Goal: Task Accomplishment & Management: Complete application form

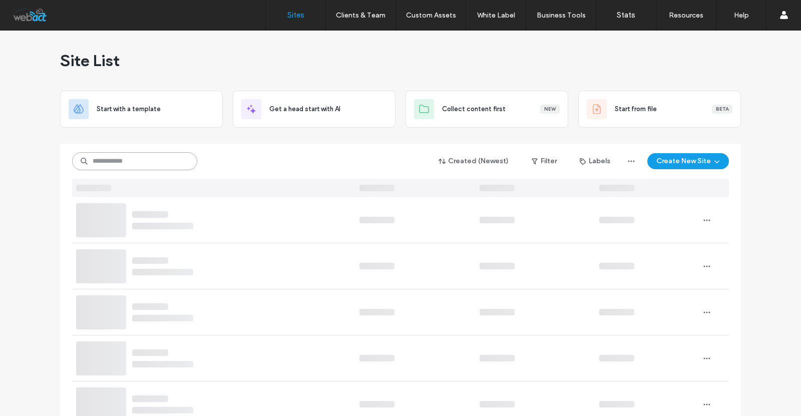
click at [132, 159] on input at bounding box center [134, 161] width 125 height 18
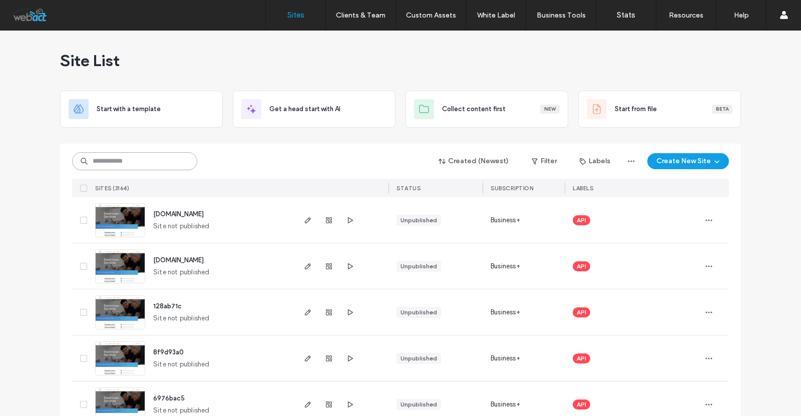
click at [174, 158] on input at bounding box center [134, 161] width 125 height 18
type input "*"
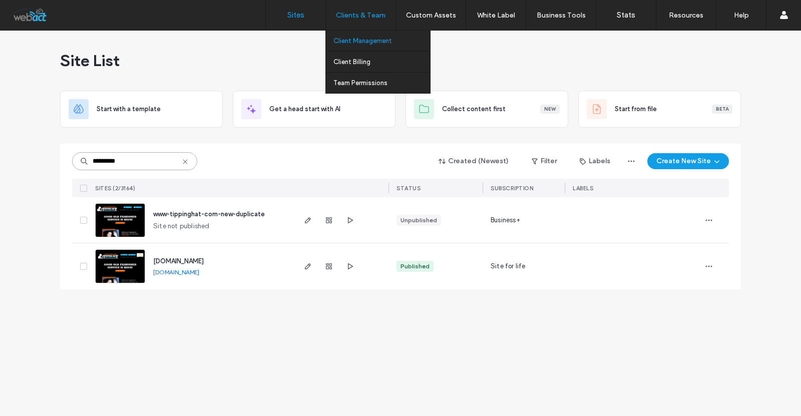
type input "*********"
click at [377, 49] on link "Client Management" at bounding box center [381, 41] width 97 height 21
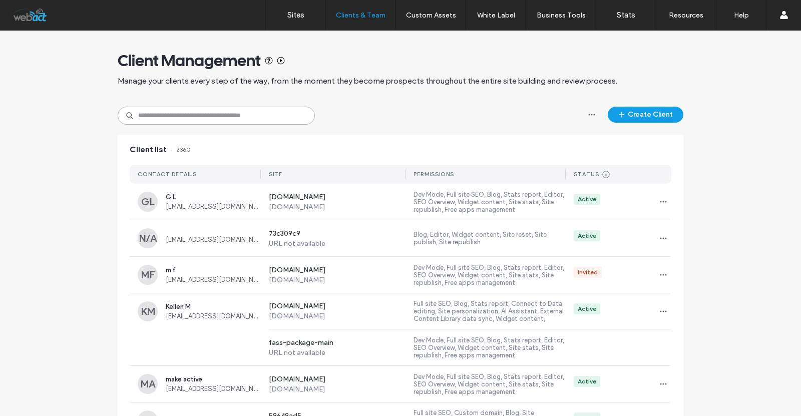
click at [254, 116] on input at bounding box center [216, 116] width 197 height 18
paste input "**********"
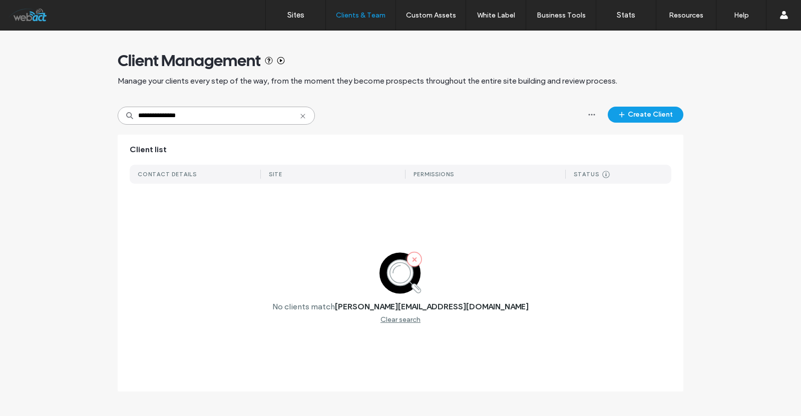
type input "**********"
click at [647, 103] on div "Client Management Manage your clients every step of the way, from the moment th…" at bounding box center [400, 69] width 565 height 76
click at [652, 120] on button "Create Client" at bounding box center [645, 115] width 76 height 16
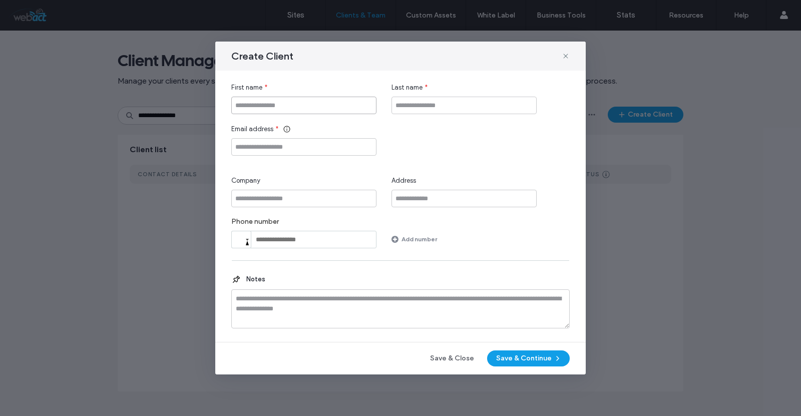
click at [278, 104] on input "First name" at bounding box center [303, 106] width 145 height 18
click at [265, 149] on input "Email address" at bounding box center [303, 147] width 145 height 18
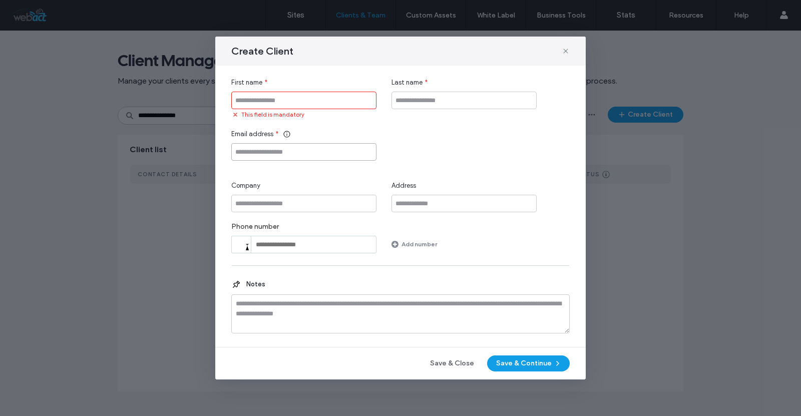
paste input "**********"
type input "**********"
click at [285, 108] on input "First name" at bounding box center [303, 101] width 145 height 18
click at [262, 145] on input "**********" at bounding box center [303, 152] width 145 height 18
drag, startPoint x: 262, startPoint y: 149, endPoint x: 322, endPoint y: 152, distance: 59.6
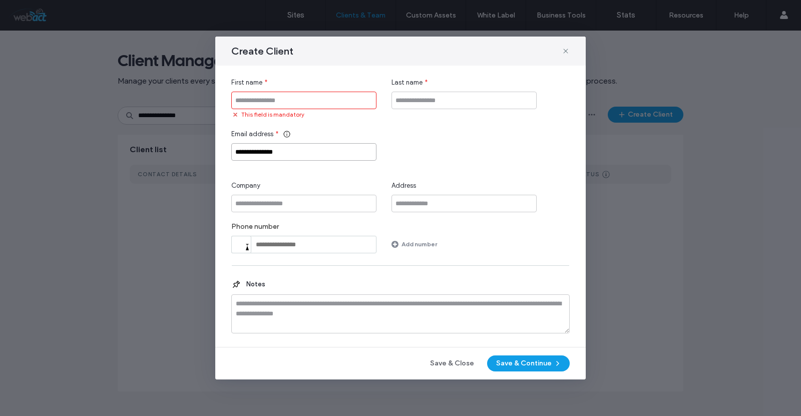
click at [322, 152] on input "**********" at bounding box center [303, 152] width 145 height 18
drag, startPoint x: 256, startPoint y: 151, endPoint x: 225, endPoint y: 156, distance: 31.4
click at [225, 156] on div "**********" at bounding box center [400, 206] width 370 height 281
click at [276, 105] on input "First name" at bounding box center [303, 101] width 145 height 18
paste input "******"
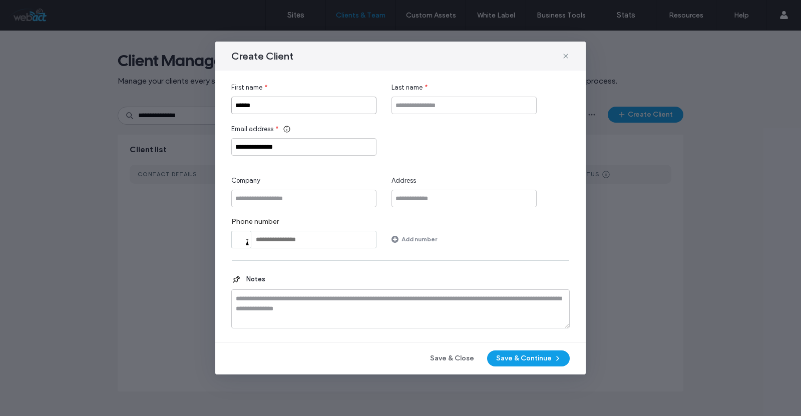
type input "******"
click at [464, 109] on input "Last name" at bounding box center [463, 106] width 145 height 18
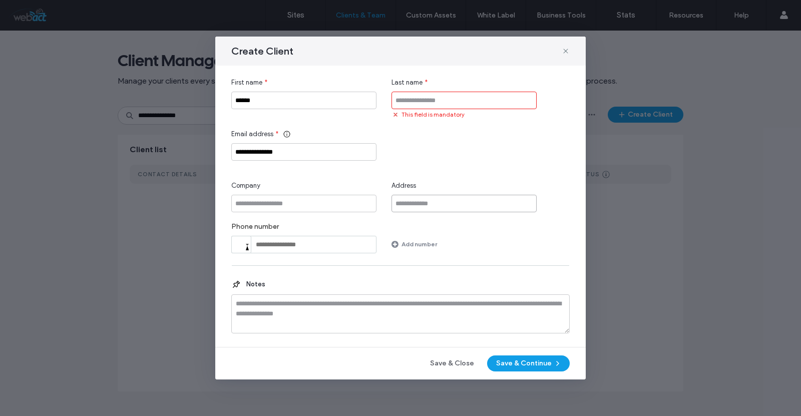
drag, startPoint x: 406, startPoint y: 197, endPoint x: 413, endPoint y: 188, distance: 11.4
click at [406, 197] on input "Address" at bounding box center [463, 204] width 145 height 18
click at [447, 109] on div "This field is mandatory" at bounding box center [463, 114] width 145 height 10
click at [452, 97] on input "Last name" at bounding box center [463, 101] width 145 height 18
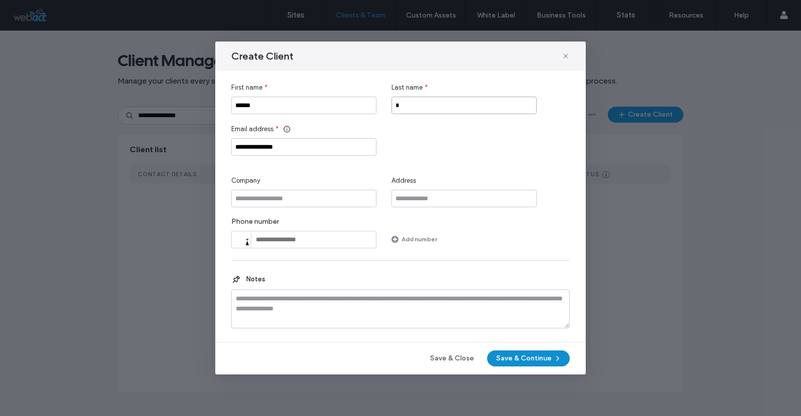
type input "*"
click at [516, 360] on button "Save & Continue" at bounding box center [528, 358] width 83 height 16
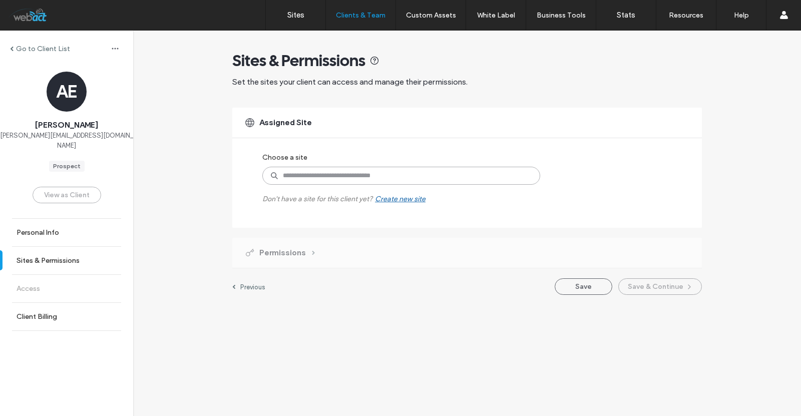
click at [351, 174] on input at bounding box center [401, 176] width 278 height 18
type input "*******"
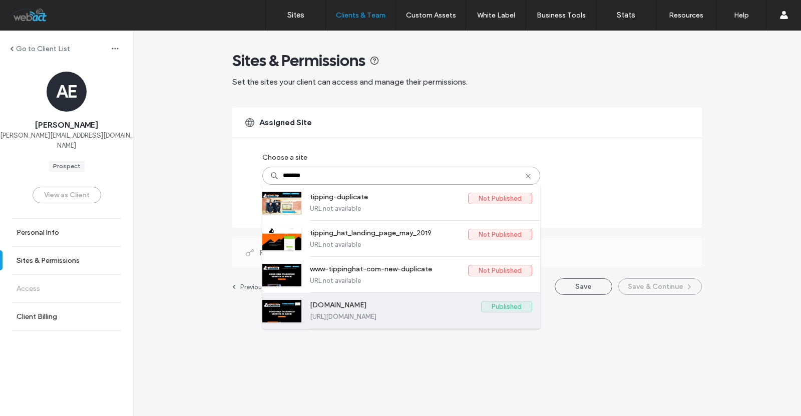
click at [407, 306] on label "[DOMAIN_NAME]" at bounding box center [395, 307] width 171 height 12
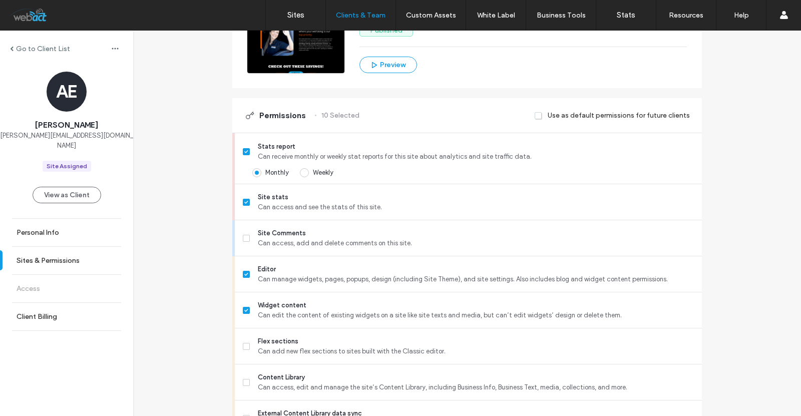
scroll to position [200, 0]
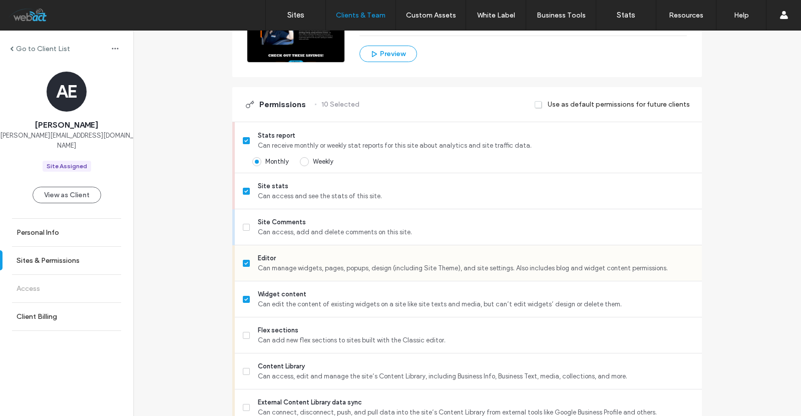
click at [243, 260] on span at bounding box center [246, 263] width 7 height 7
click at [243, 299] on span at bounding box center [246, 299] width 7 height 7
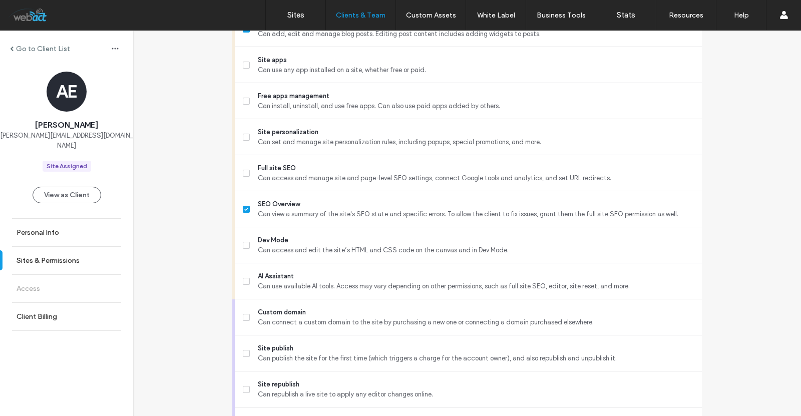
scroll to position [733, 0]
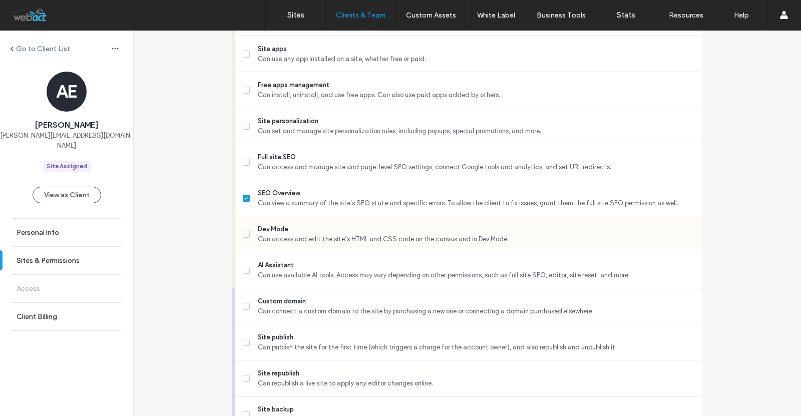
click at [243, 231] on span at bounding box center [246, 234] width 7 height 7
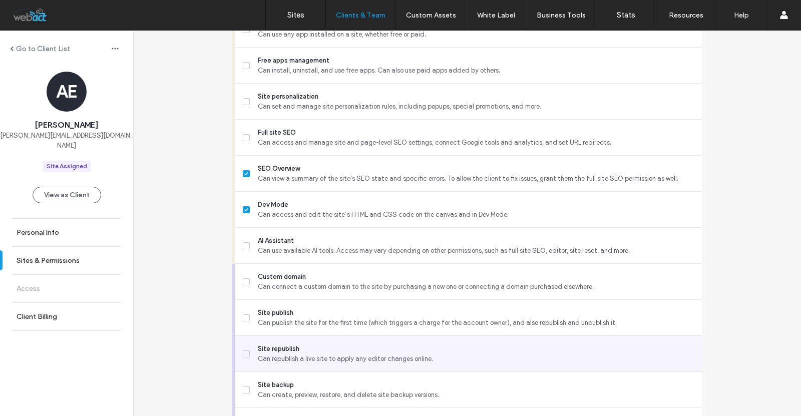
scroll to position [822, 0]
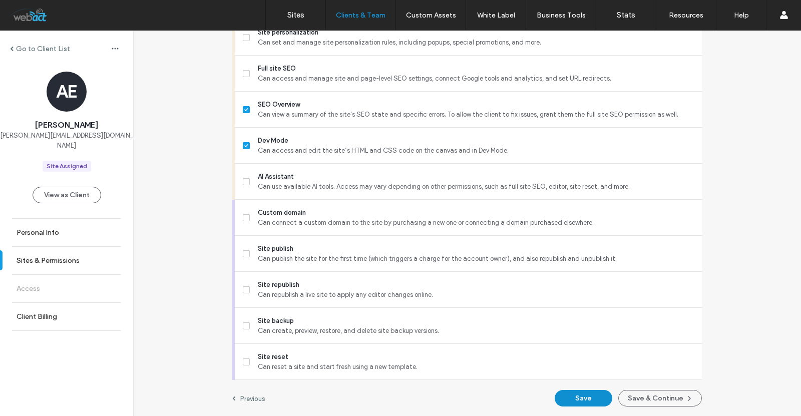
click at [576, 395] on button "Save" at bounding box center [583, 398] width 58 height 17
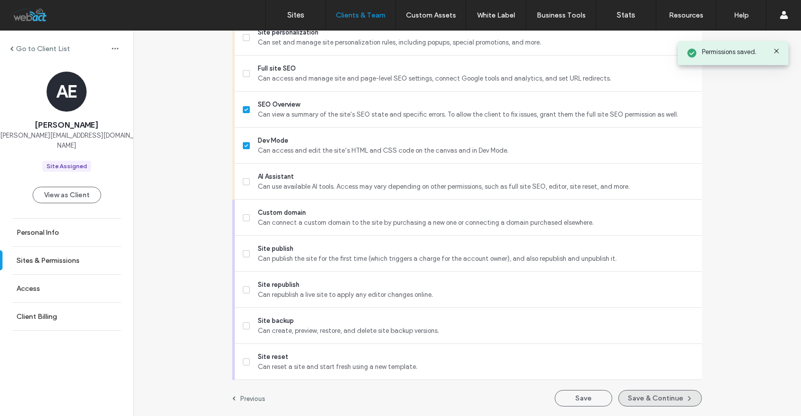
click at [677, 397] on button "Save & Continue" at bounding box center [660, 398] width 84 height 17
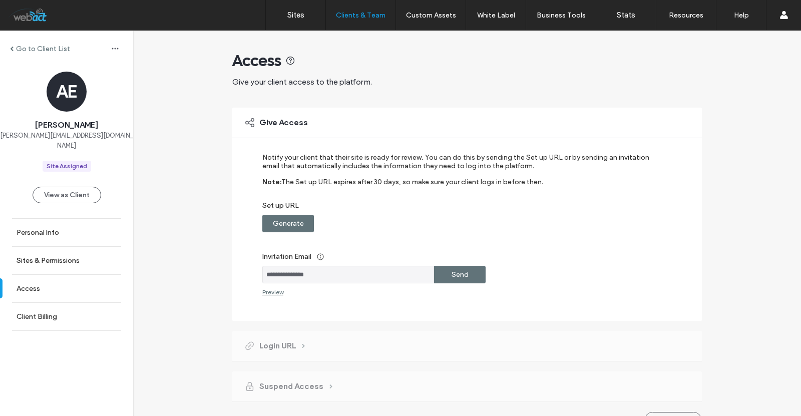
click at [452, 276] on label "Send" at bounding box center [459, 274] width 17 height 19
click at [285, 14] on link "Sites" at bounding box center [296, 15] width 60 height 30
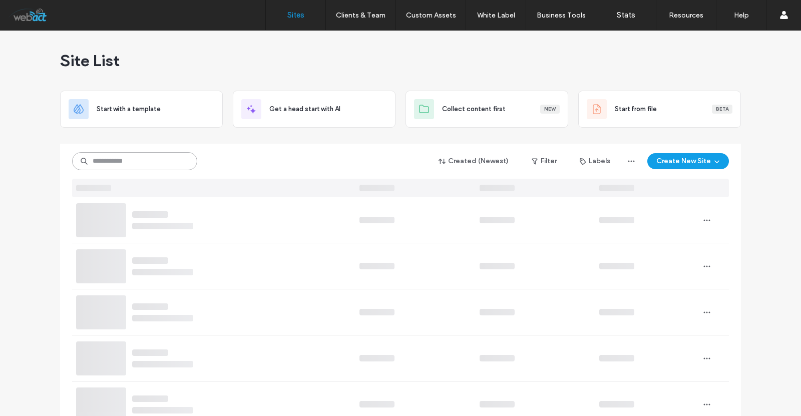
click at [123, 163] on input at bounding box center [134, 161] width 125 height 18
click at [142, 165] on input "**********" at bounding box center [134, 161] width 125 height 18
type input "**********"
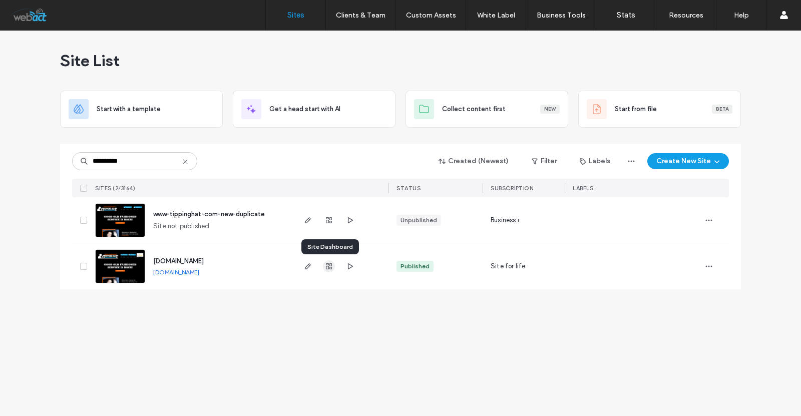
click at [334, 267] on span "button" at bounding box center [329, 266] width 12 height 12
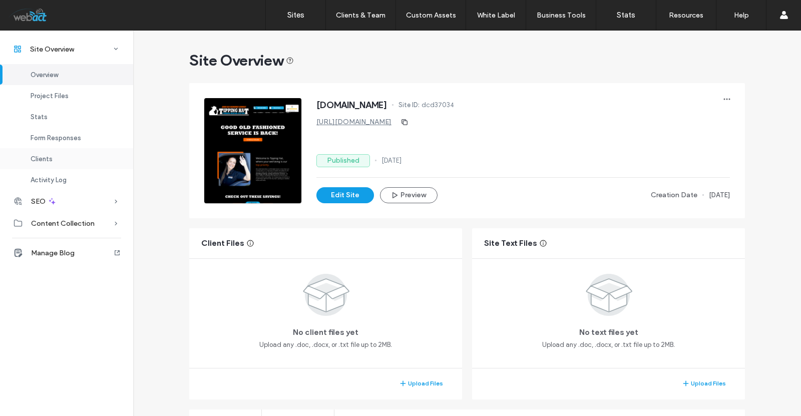
click at [40, 163] on div "Clients" at bounding box center [66, 158] width 133 height 21
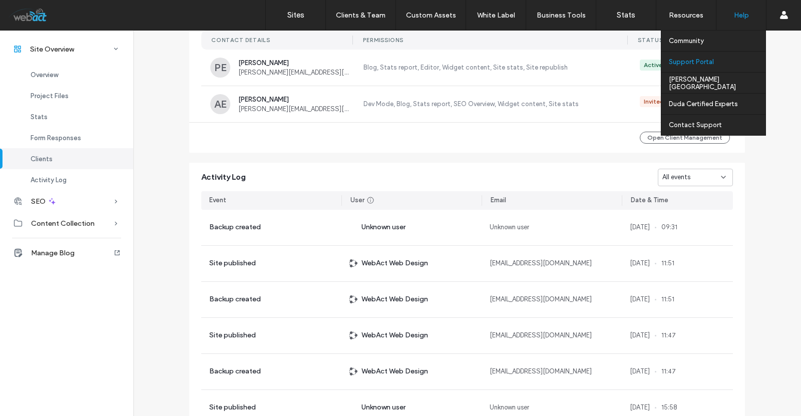
scroll to position [923, 0]
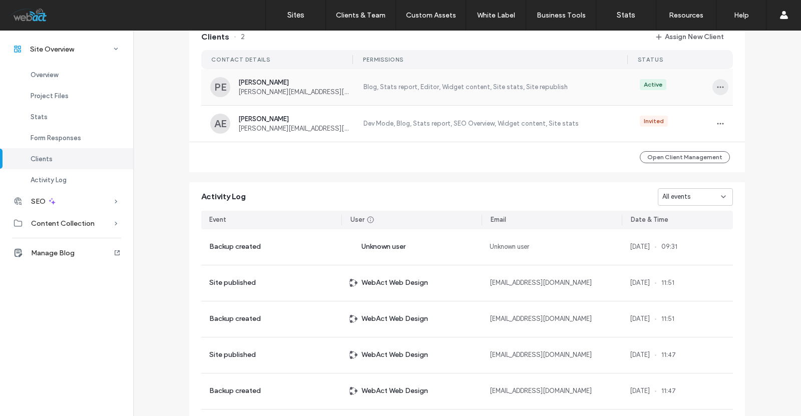
click at [716, 89] on icon "button" at bounding box center [720, 87] width 8 height 8
click at [758, 115] on span "Edit Permissions" at bounding box center [753, 119] width 48 height 10
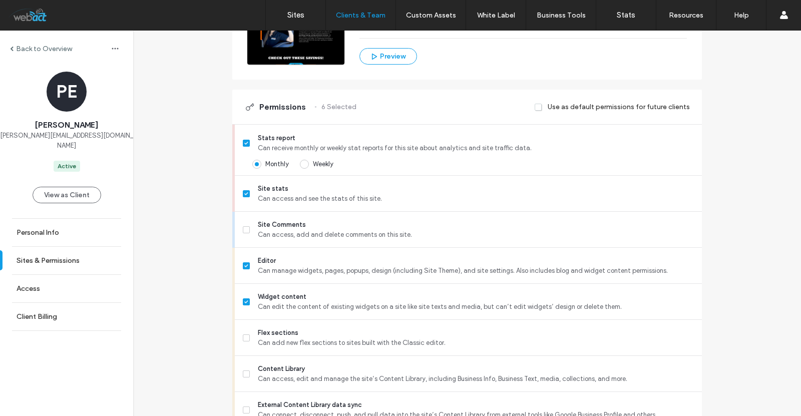
scroll to position [300, 0]
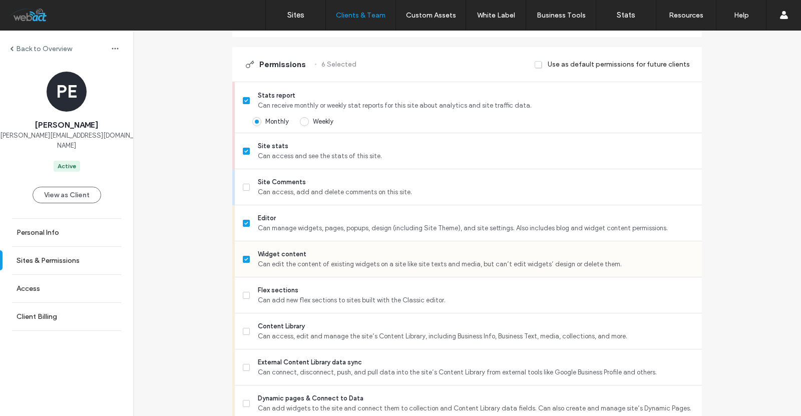
click at [244, 259] on icon at bounding box center [246, 259] width 4 height 3
click at [243, 227] on label "Editor Can manage widgets, pages, popups, design (including Site Theme), and si…" at bounding box center [468, 223] width 451 height 20
click at [244, 223] on icon at bounding box center [246, 223] width 4 height 3
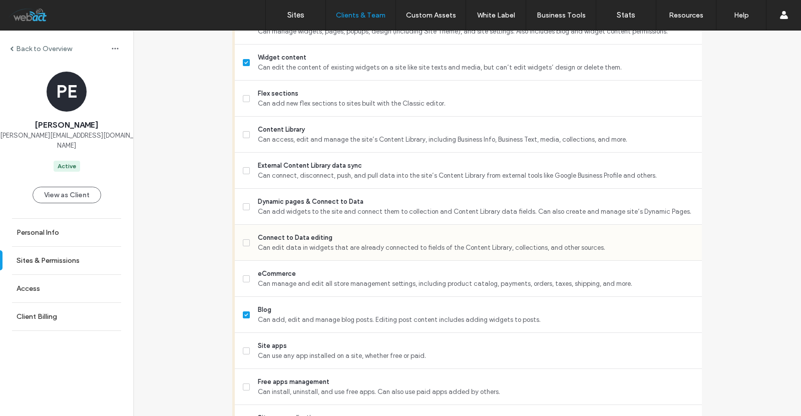
scroll to position [500, 0]
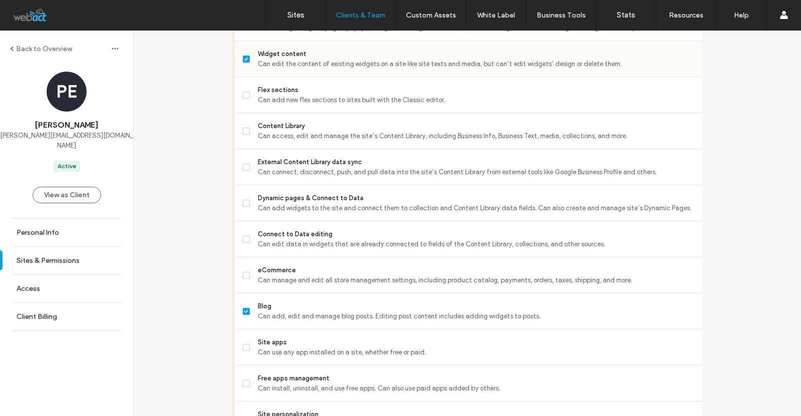
click at [243, 57] on span at bounding box center [246, 59] width 7 height 7
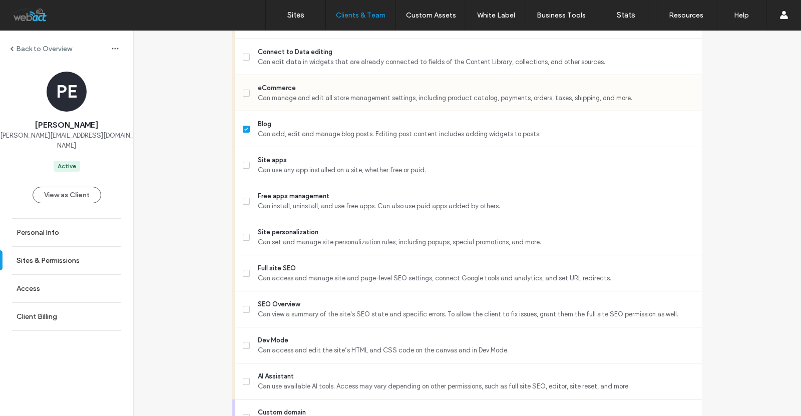
scroll to position [883, 0]
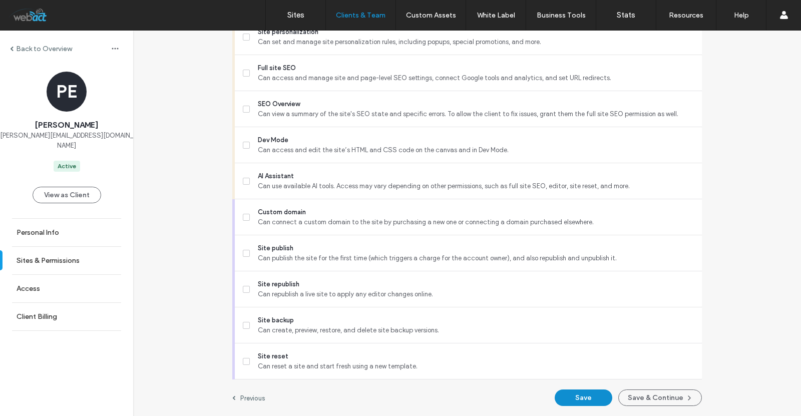
click at [566, 397] on button "Save" at bounding box center [583, 397] width 58 height 17
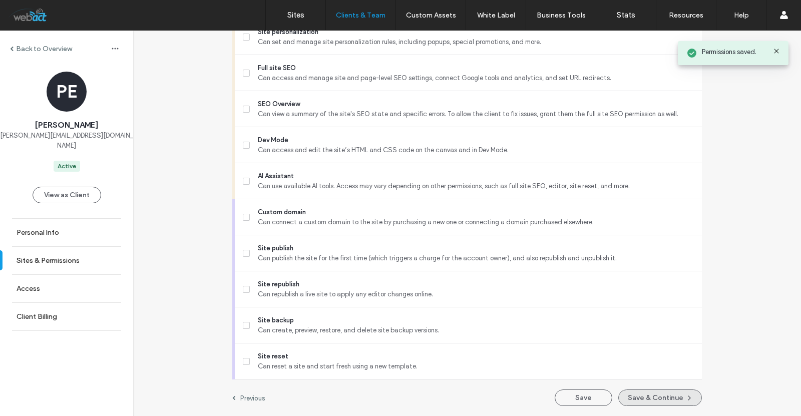
click at [639, 399] on button "Save & Continue" at bounding box center [660, 397] width 84 height 17
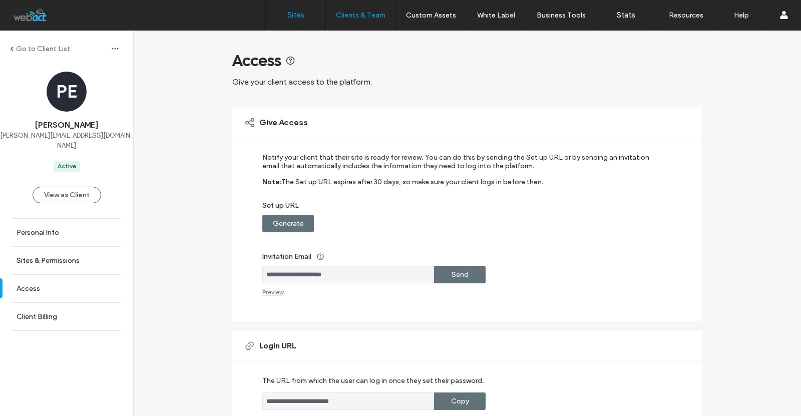
drag, startPoint x: 300, startPoint y: 17, endPoint x: 294, endPoint y: 19, distance: 6.3
click at [300, 17] on label "Sites" at bounding box center [295, 15] width 17 height 9
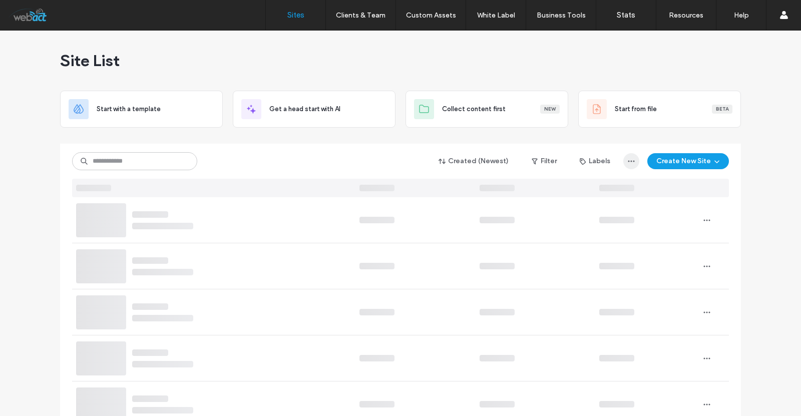
click at [630, 160] on icon "button" at bounding box center [631, 161] width 8 height 8
click at [527, 157] on button "Filter" at bounding box center [543, 161] width 45 height 16
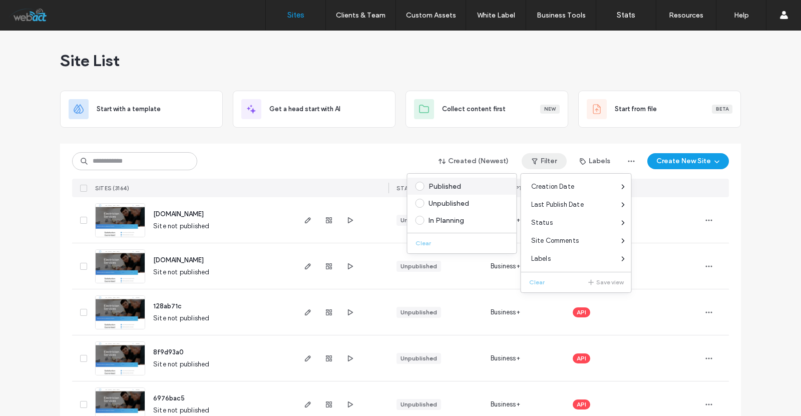
click at [428, 190] on label "Published" at bounding box center [459, 186] width 89 height 9
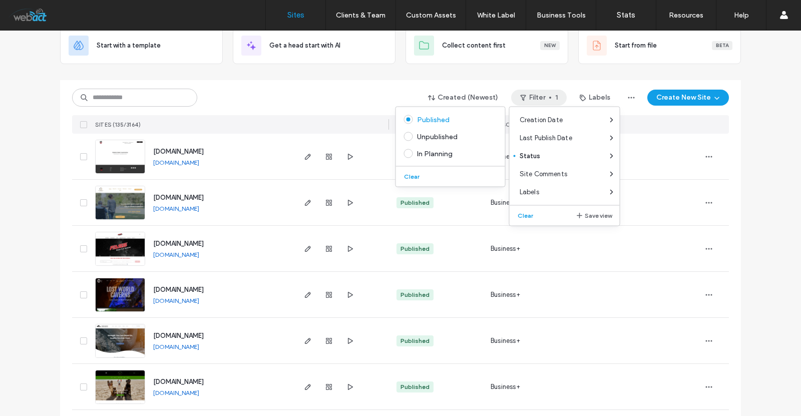
scroll to position [67, 0]
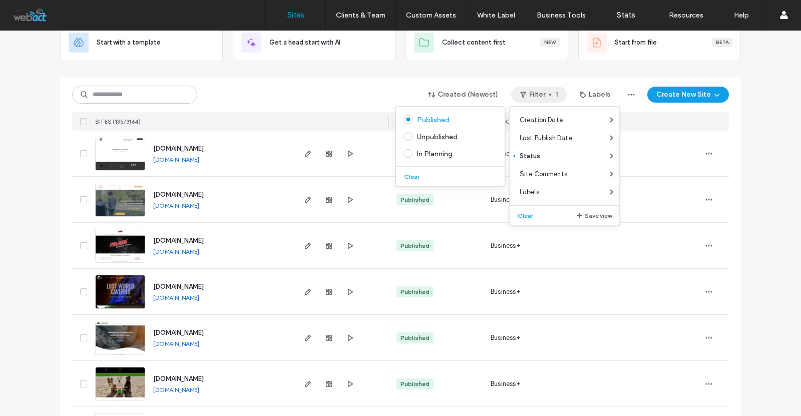
click at [199, 161] on link "[DOMAIN_NAME]" at bounding box center [176, 160] width 46 height 8
